Goal: Transaction & Acquisition: Purchase product/service

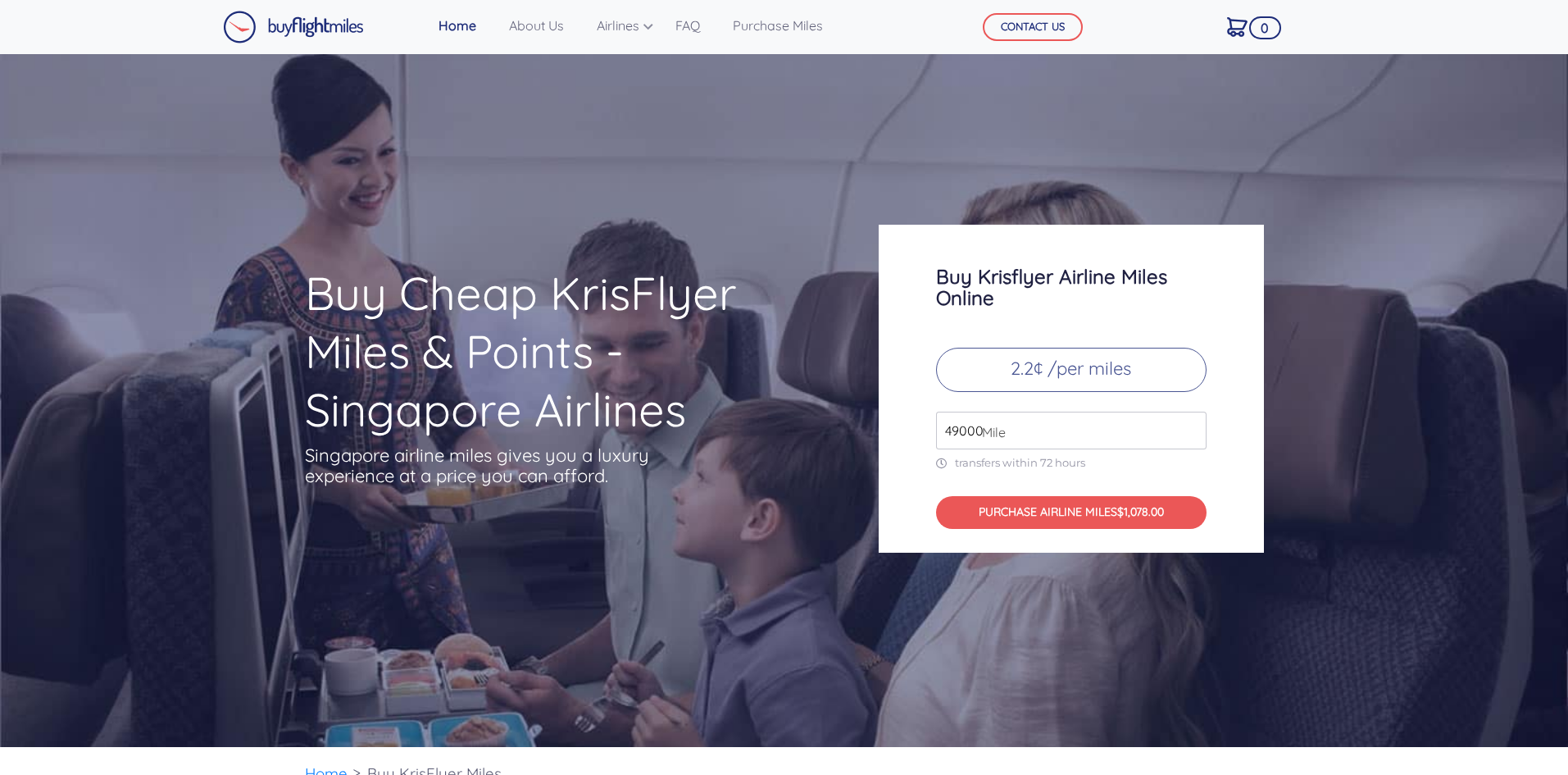
click at [1089, 425] on input "49000" at bounding box center [1071, 430] width 270 height 38
click at [1010, 429] on input "49000" at bounding box center [1071, 430] width 270 height 38
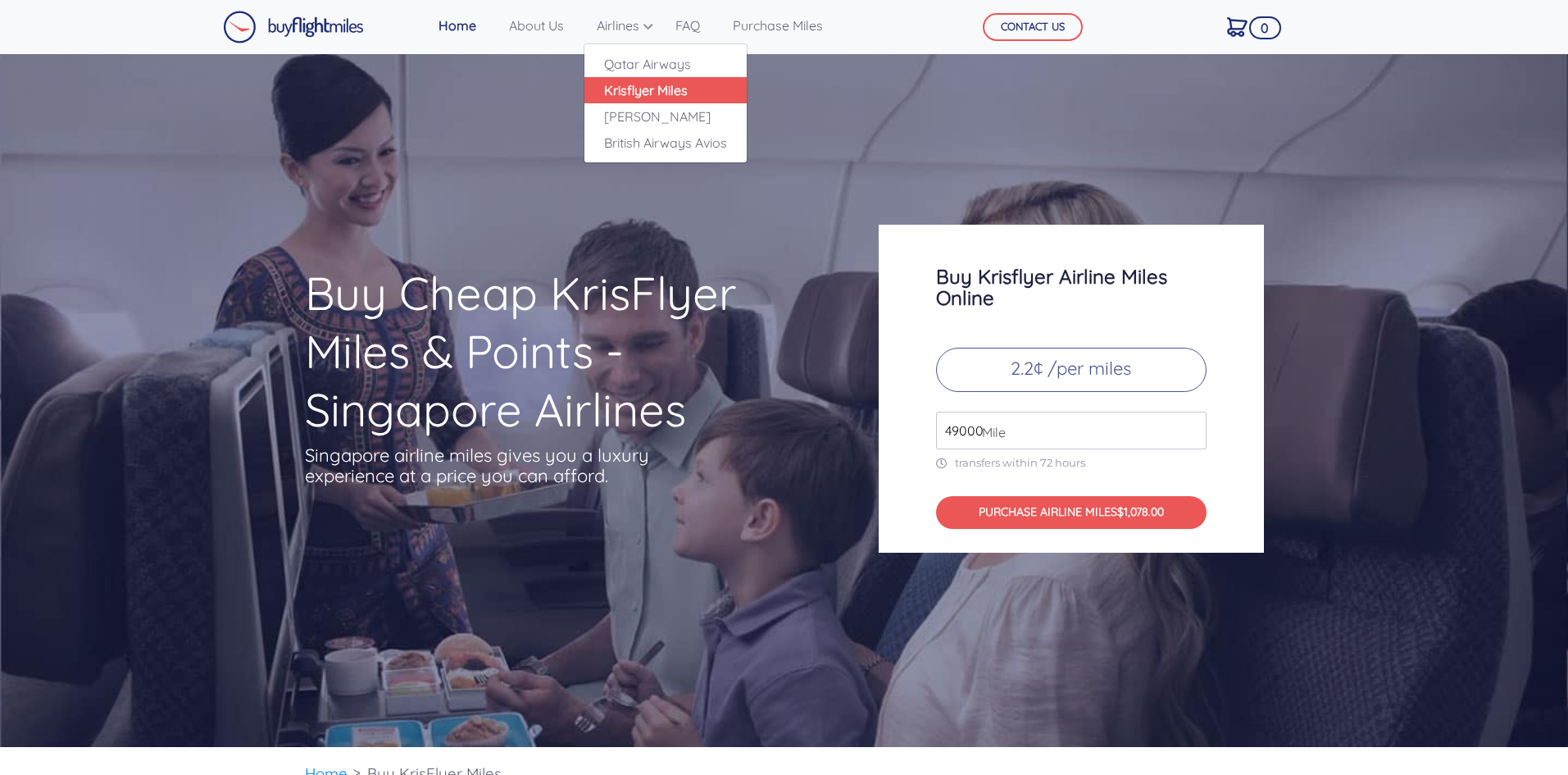
click at [637, 88] on link "Krisflyer Miles" at bounding box center [665, 90] width 162 height 26
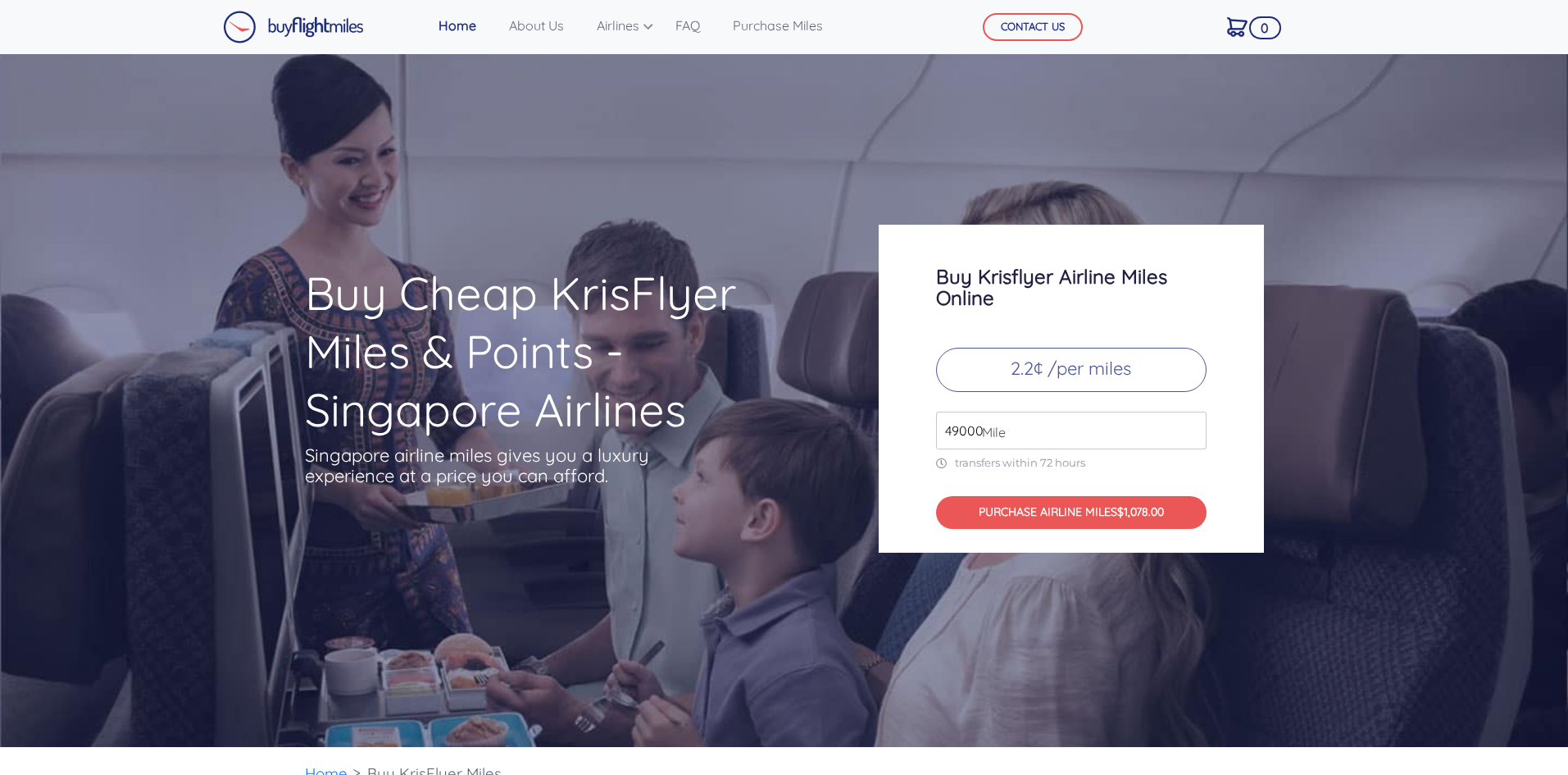
click at [1056, 367] on p "2.2¢ /per miles" at bounding box center [1071, 369] width 270 height 44
click at [1039, 432] on input "49000" at bounding box center [1071, 430] width 270 height 38
click at [1034, 434] on input "49000" at bounding box center [1071, 430] width 270 height 38
drag, startPoint x: 1034, startPoint y: 434, endPoint x: 855, endPoint y: 455, distance: 180.2
click at [855, 455] on div "Buy Cheap KrisFlyer Miles & Points - Singapore Airlines Singapore airline miles…" at bounding box center [785, 388] width 984 height 328
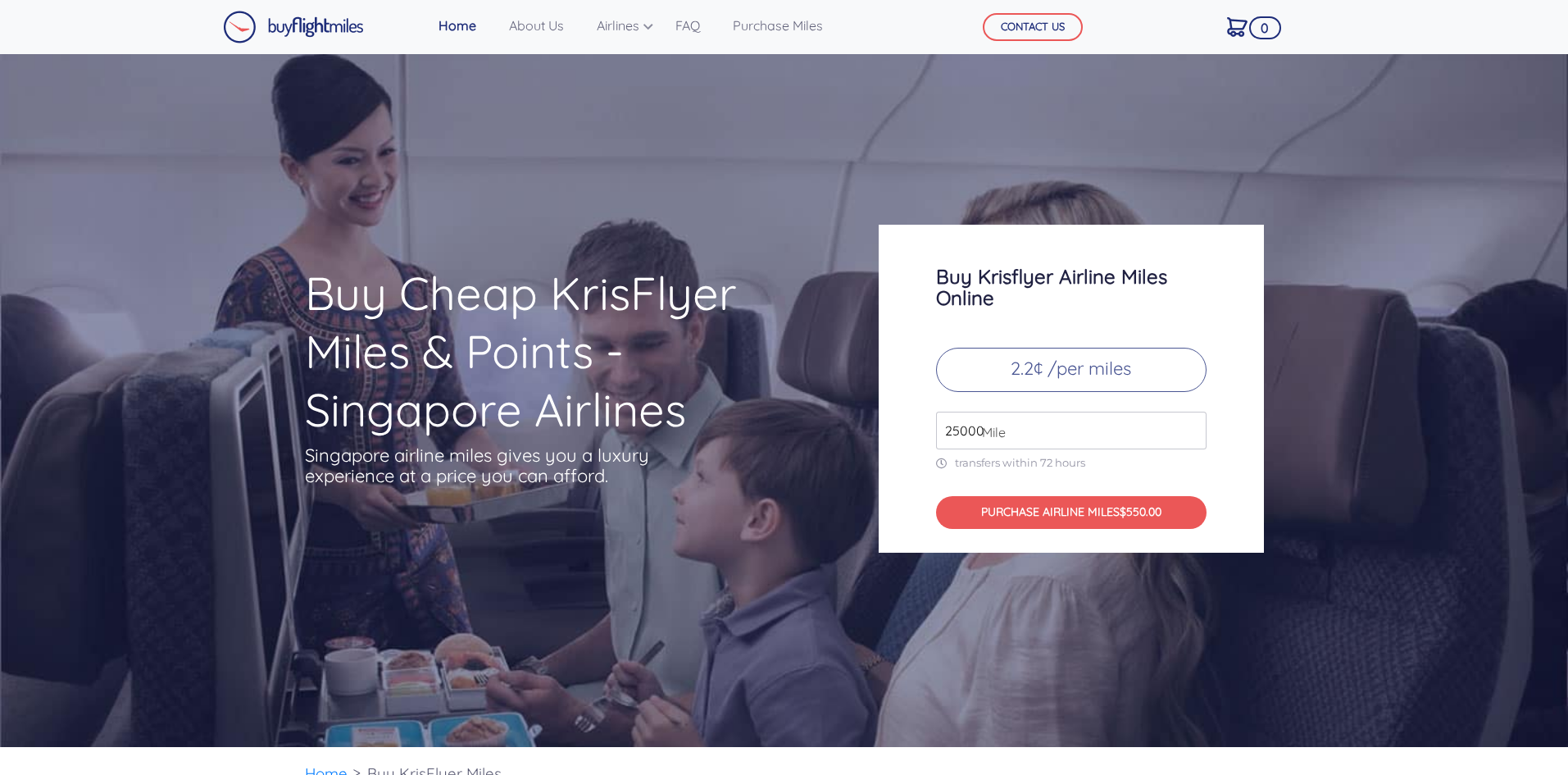
type input "25000"
click at [1242, 373] on div "Buy Krisflyer Airline Miles Online 2.2¢ /per miles 25000 Mile transfers within …" at bounding box center [1072, 388] width 385 height 328
click at [1157, 518] on span "$550.00" at bounding box center [1140, 511] width 42 height 14
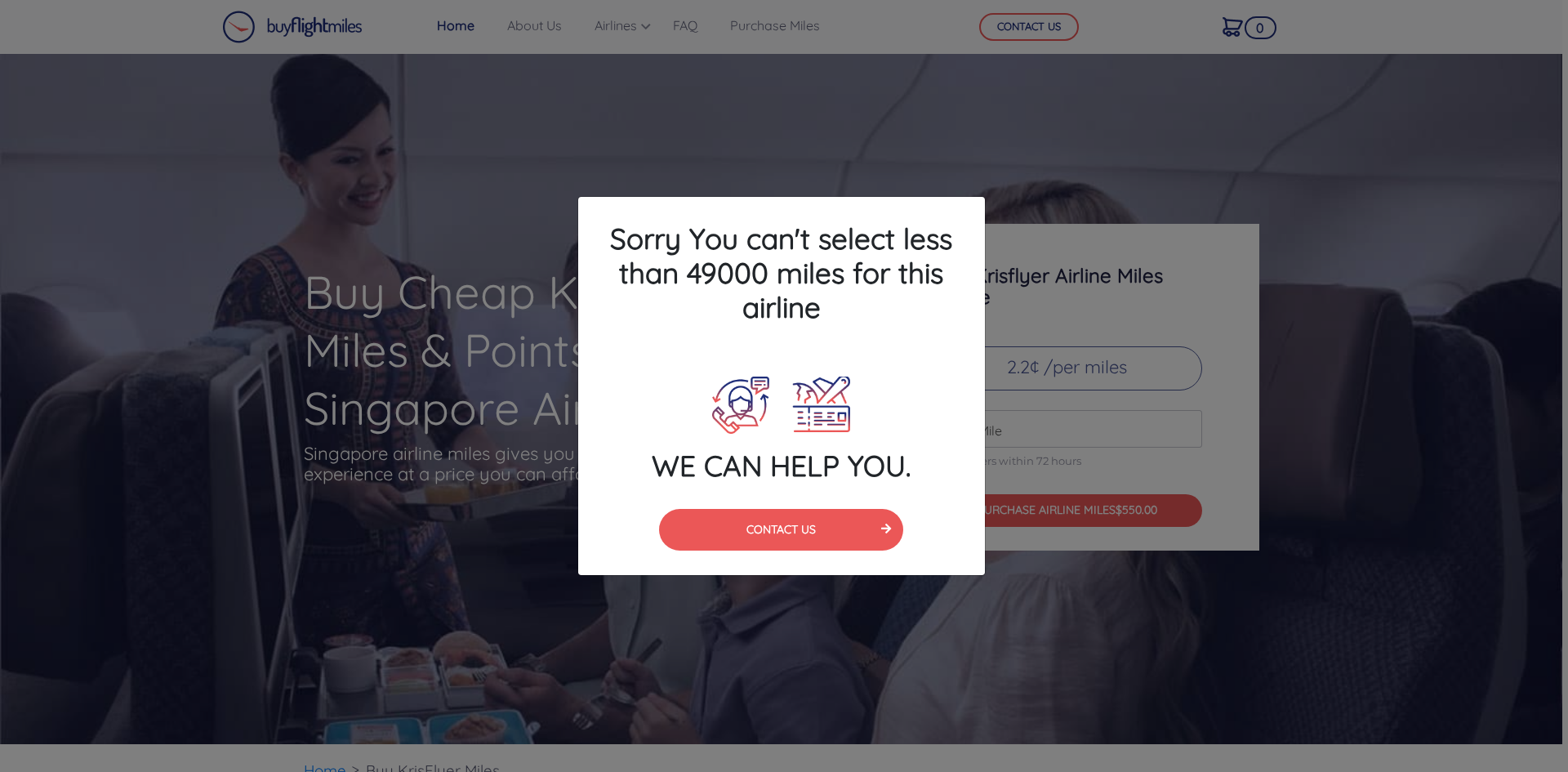
click at [1186, 450] on div "Sorry You can't select less than 49000 miles for this airline WE CAN HELP YOU. …" at bounding box center [784, 386] width 1568 height 772
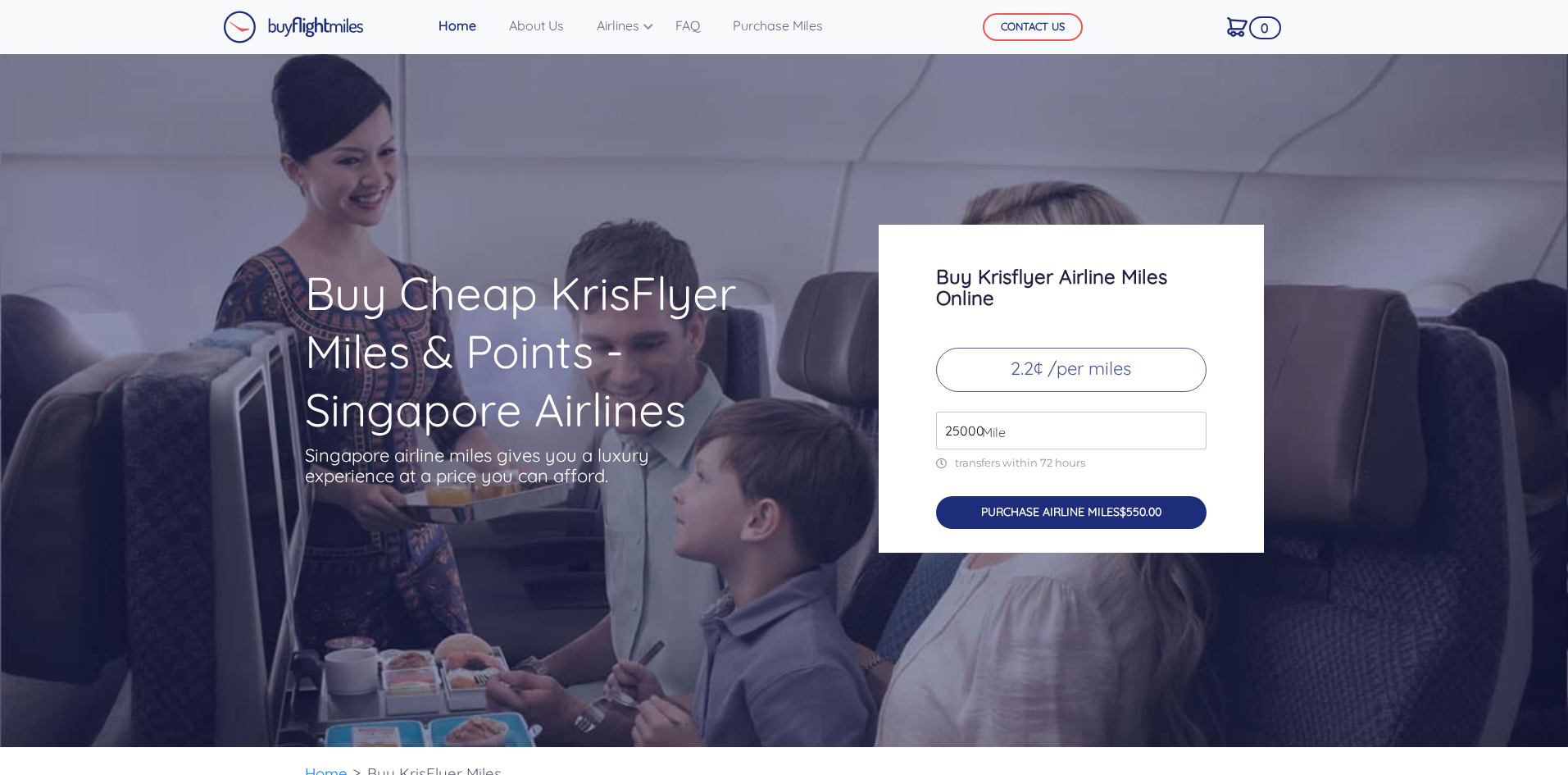
click at [998, 504] on button "PURCHASE AIRLINE MILES $550.00" at bounding box center [1071, 512] width 270 height 33
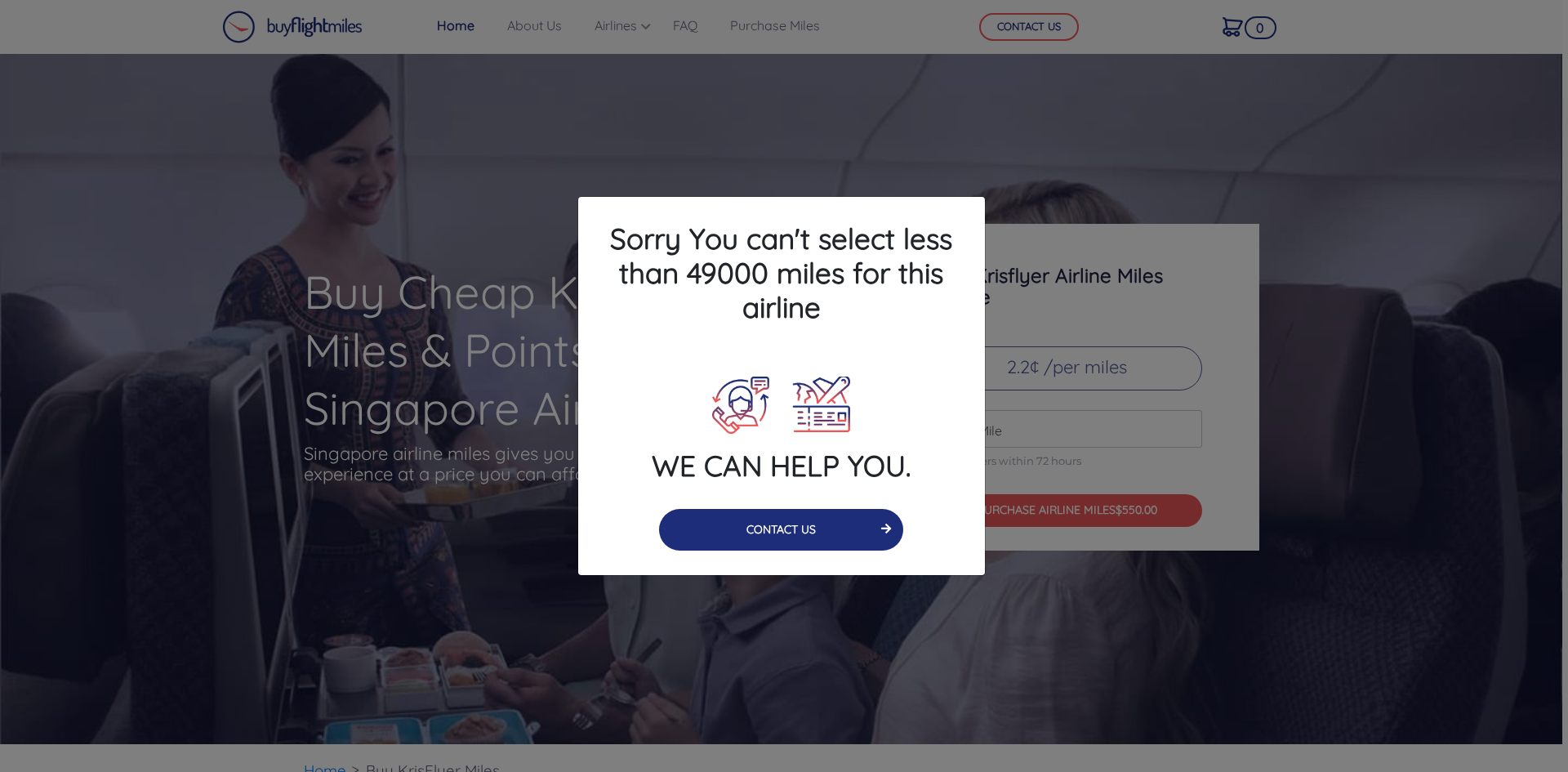
click at [779, 535] on button "CONTACT US" at bounding box center [781, 530] width 244 height 41
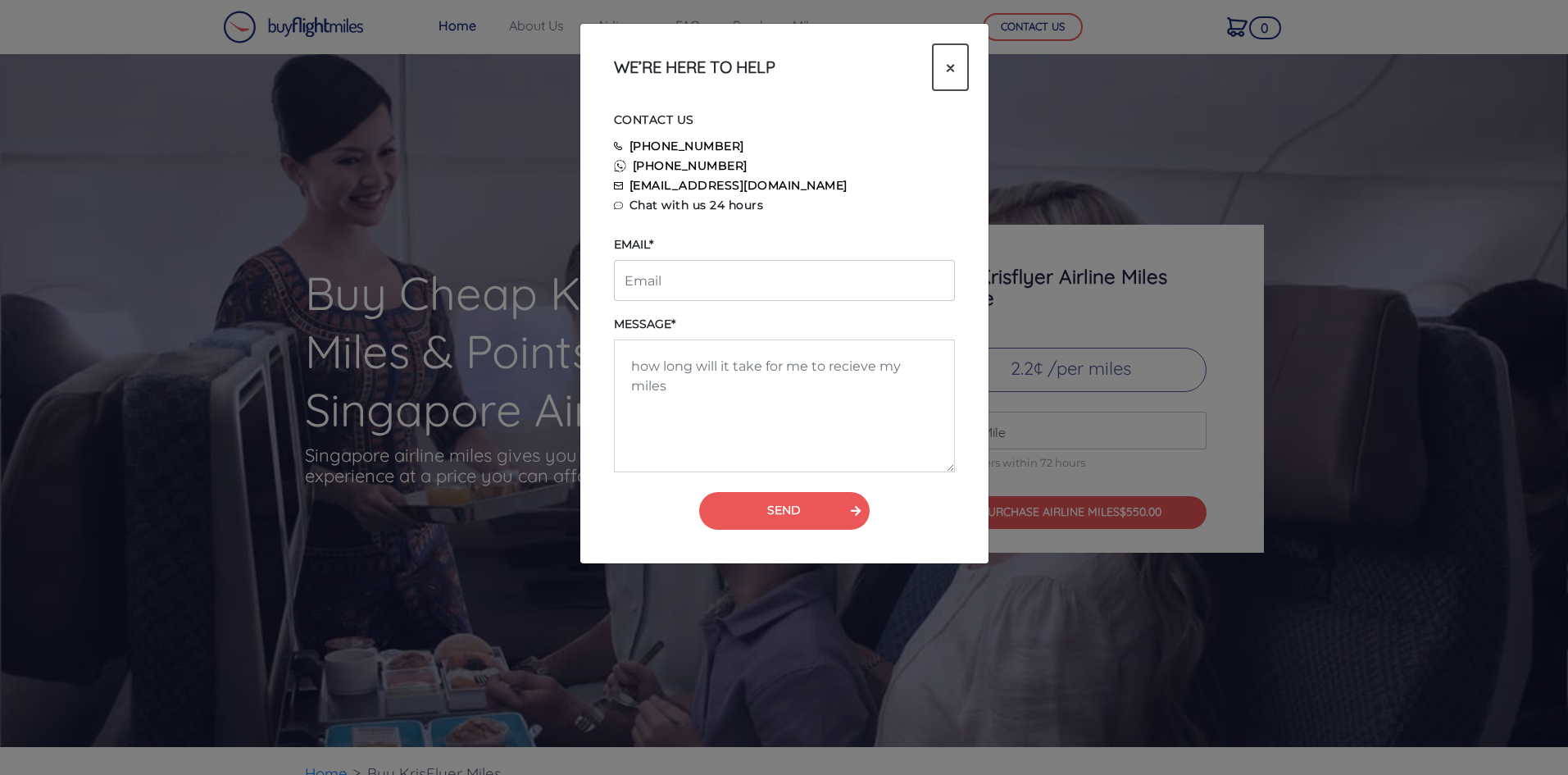
click at [953, 60] on span "×" at bounding box center [950, 67] width 9 height 24
